Goal: Task Accomplishment & Management: Complete application form

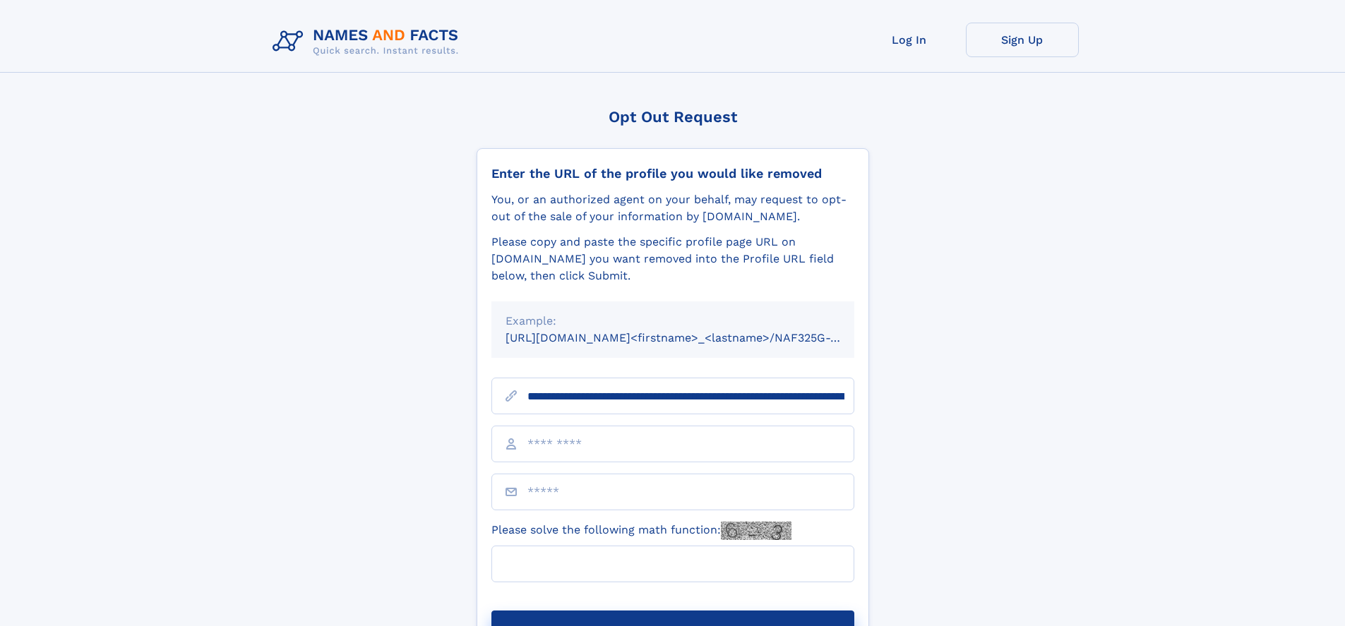
type input "**********"
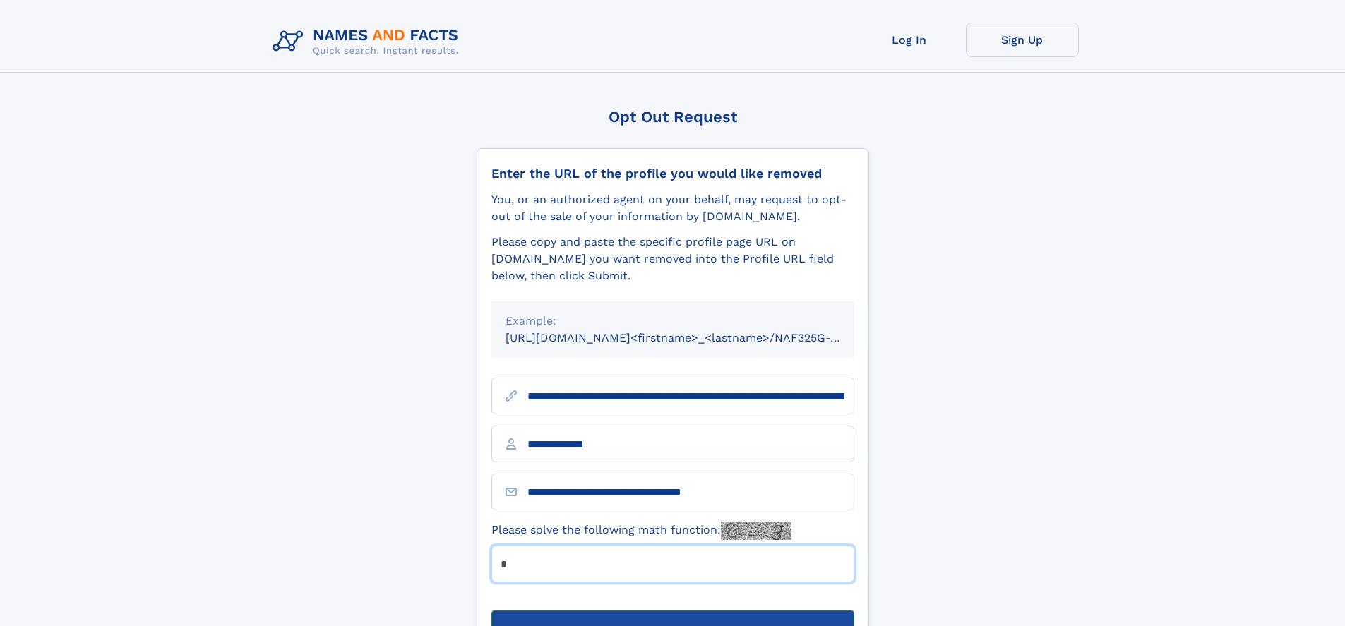
type input "*"
click at [672, 611] on button "Submit Opt Out Request" at bounding box center [672, 633] width 363 height 45
